Goal: Find specific page/section: Find specific page/section

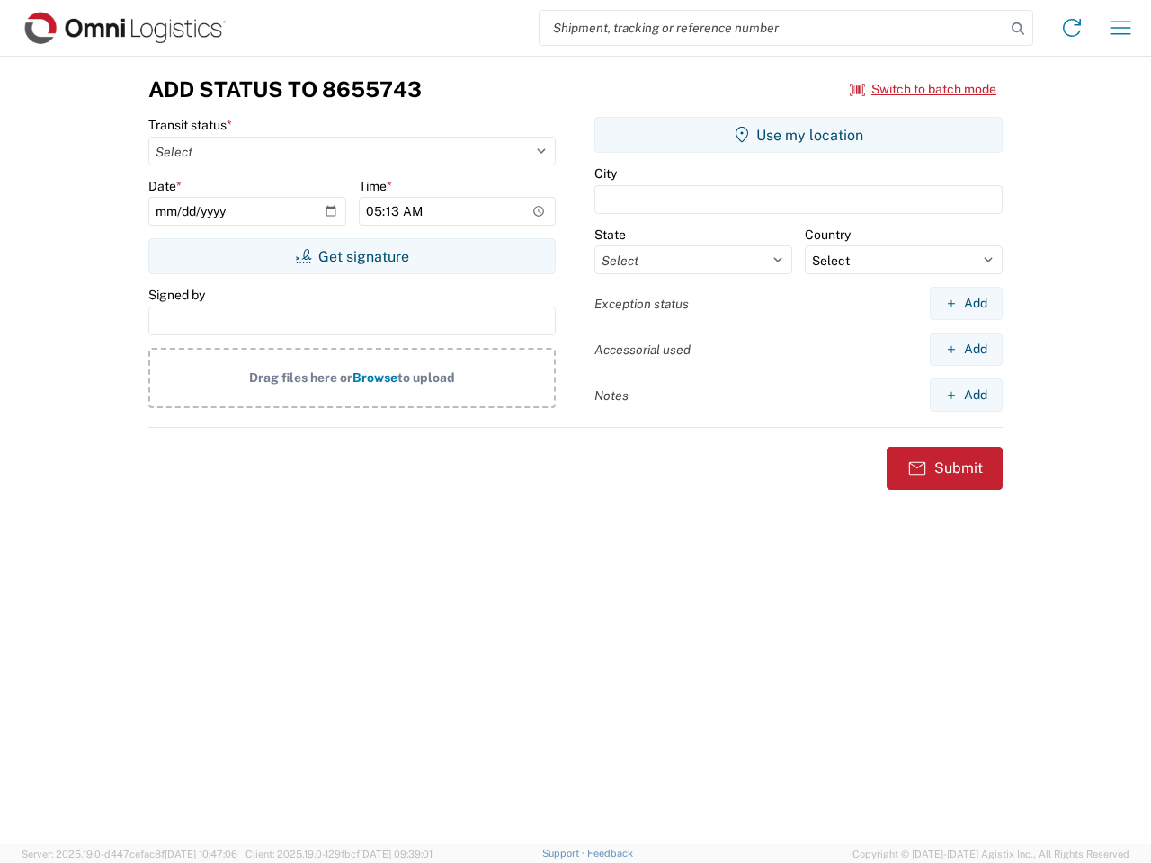
click at [772, 28] on input "search" at bounding box center [772, 28] width 466 height 34
click at [1018, 29] on icon at bounding box center [1017, 28] width 25 height 25
click at [1072, 28] on icon at bounding box center [1071, 27] width 29 height 29
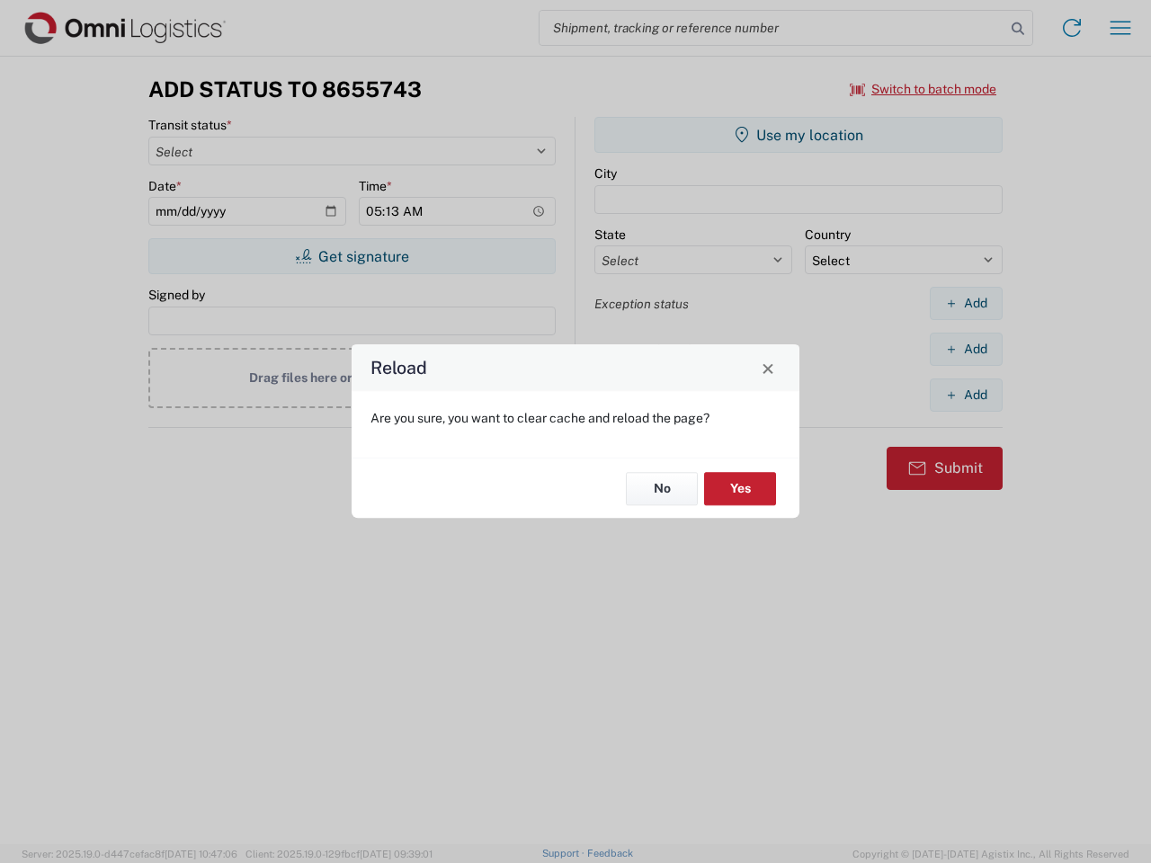
click at [1120, 28] on div "Reload Are you sure, you want to clear cache and reload the page? No Yes" at bounding box center [575, 431] width 1151 height 863
click at [923, 89] on div "Reload Are you sure, you want to clear cache and reload the page? No Yes" at bounding box center [575, 431] width 1151 height 863
click at [352, 256] on div "Reload Are you sure, you want to clear cache and reload the page? No Yes" at bounding box center [575, 431] width 1151 height 863
click at [798, 135] on div "Reload Are you sure, you want to clear cache and reload the page? No Yes" at bounding box center [575, 431] width 1151 height 863
click at [966, 303] on div "Reload Are you sure, you want to clear cache and reload the page? No Yes" at bounding box center [575, 431] width 1151 height 863
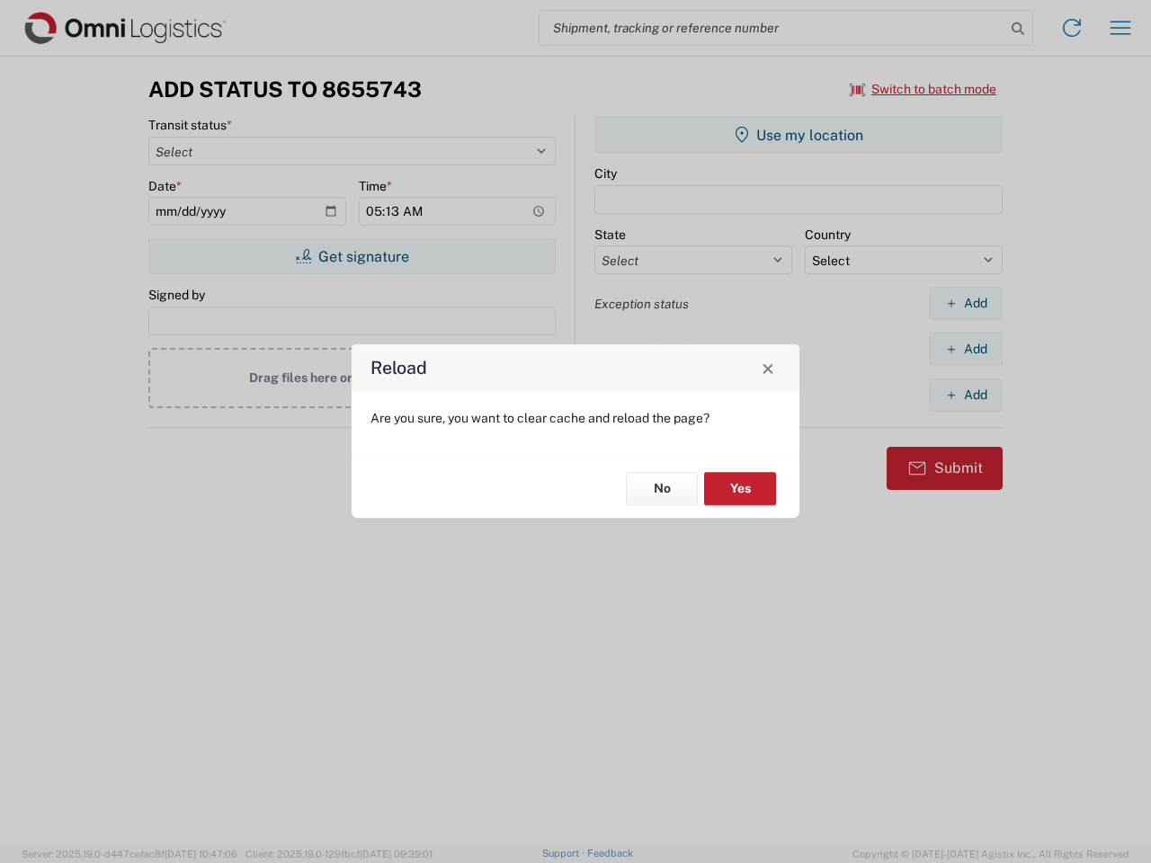
click at [966, 349] on div "Reload Are you sure, you want to clear cache and reload the page? No Yes" at bounding box center [575, 431] width 1151 height 863
click at [966, 395] on div "Reload Are you sure, you want to clear cache and reload the page? No Yes" at bounding box center [575, 431] width 1151 height 863
